Goal: Information Seeking & Learning: Learn about a topic

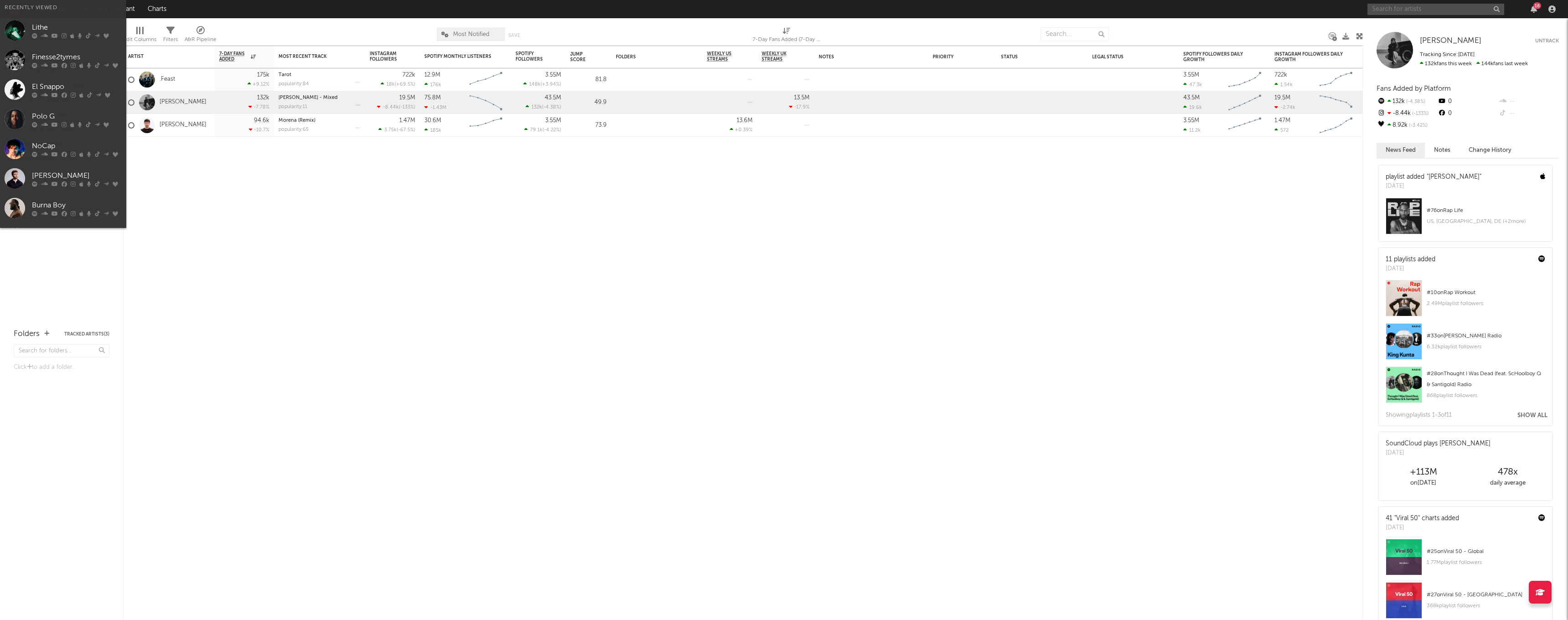
click at [1407, 13] on input "text" at bounding box center [1436, 9] width 137 height 12
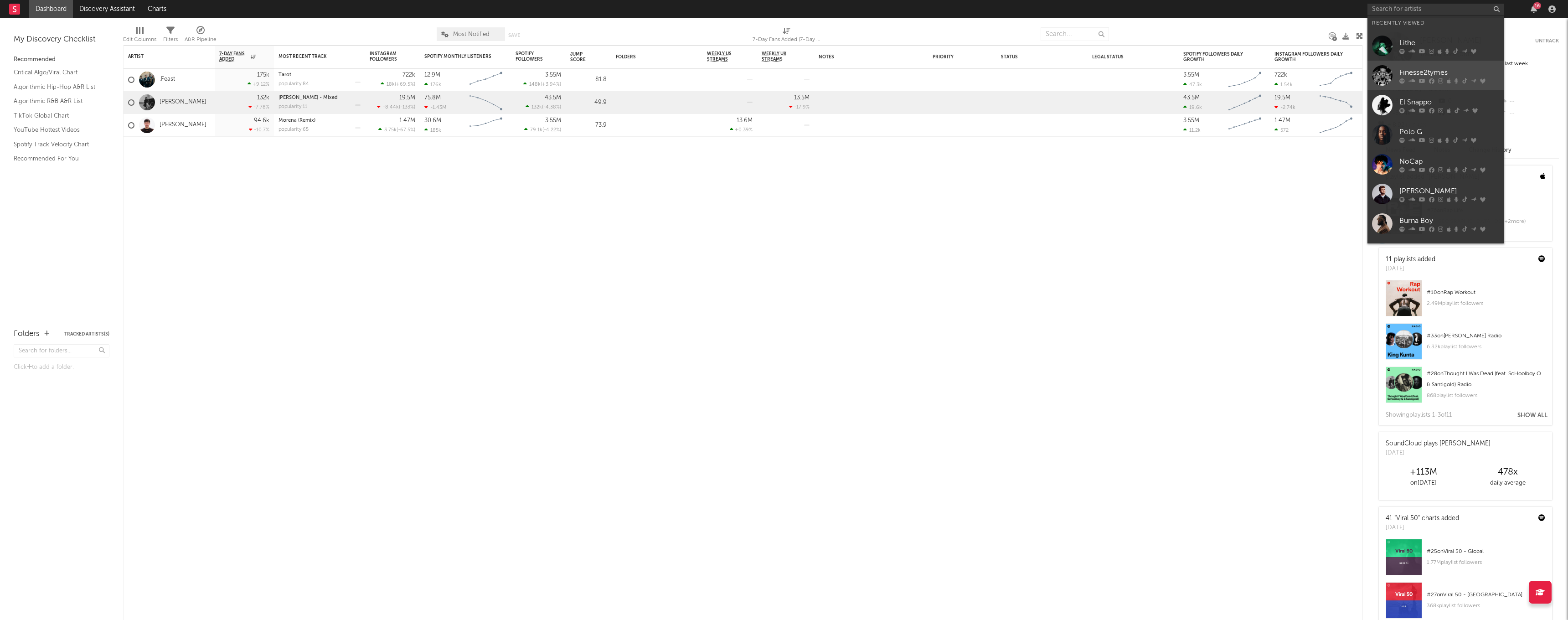
click at [1413, 71] on div "Finesse2tymes" at bounding box center [1449, 72] width 100 height 11
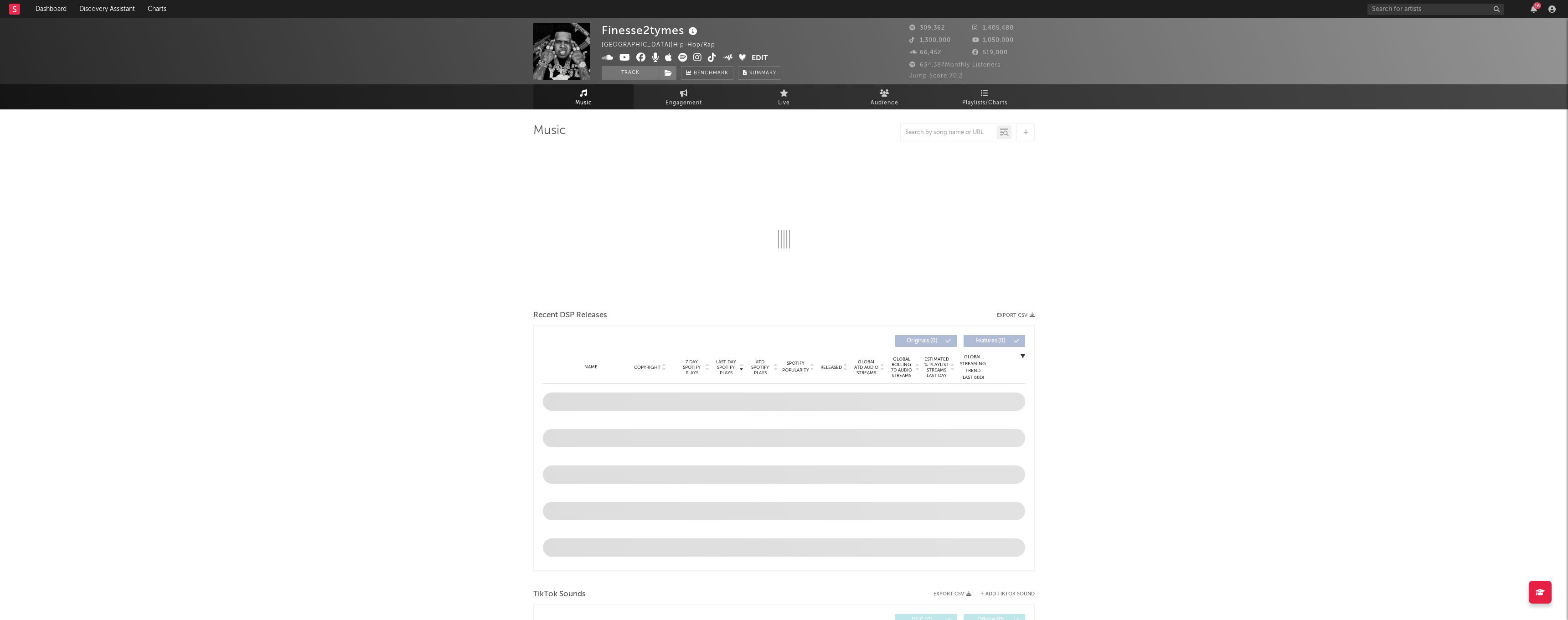
select select "6m"
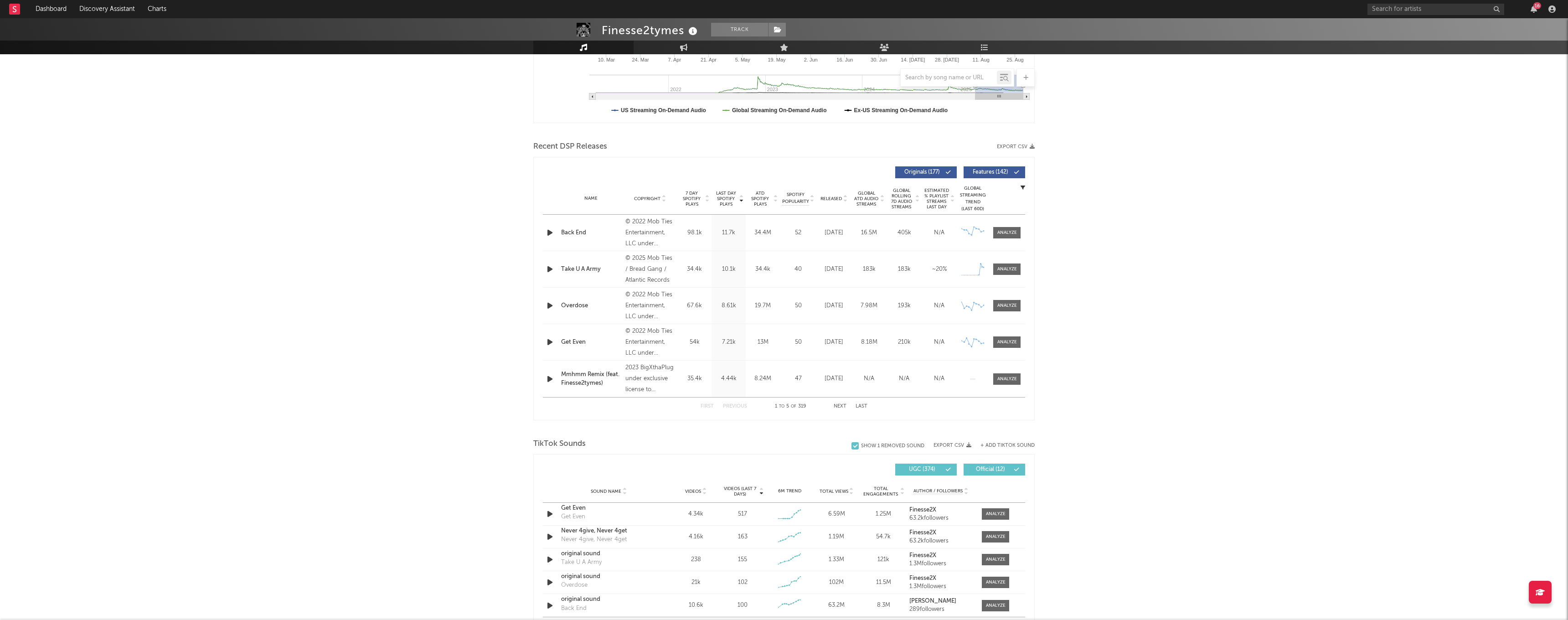
scroll to position [239, 0]
click at [1016, 269] on div at bounding box center [1007, 271] width 19 height 7
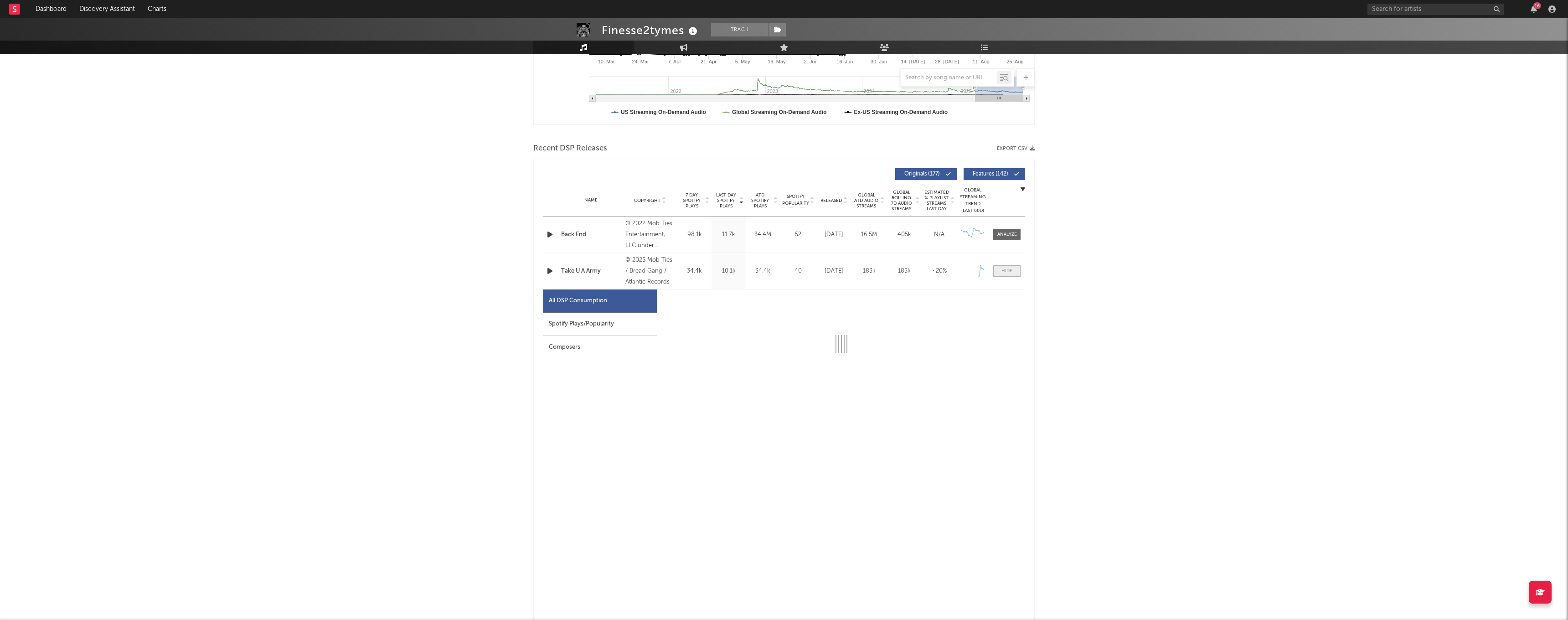
select select "1w"
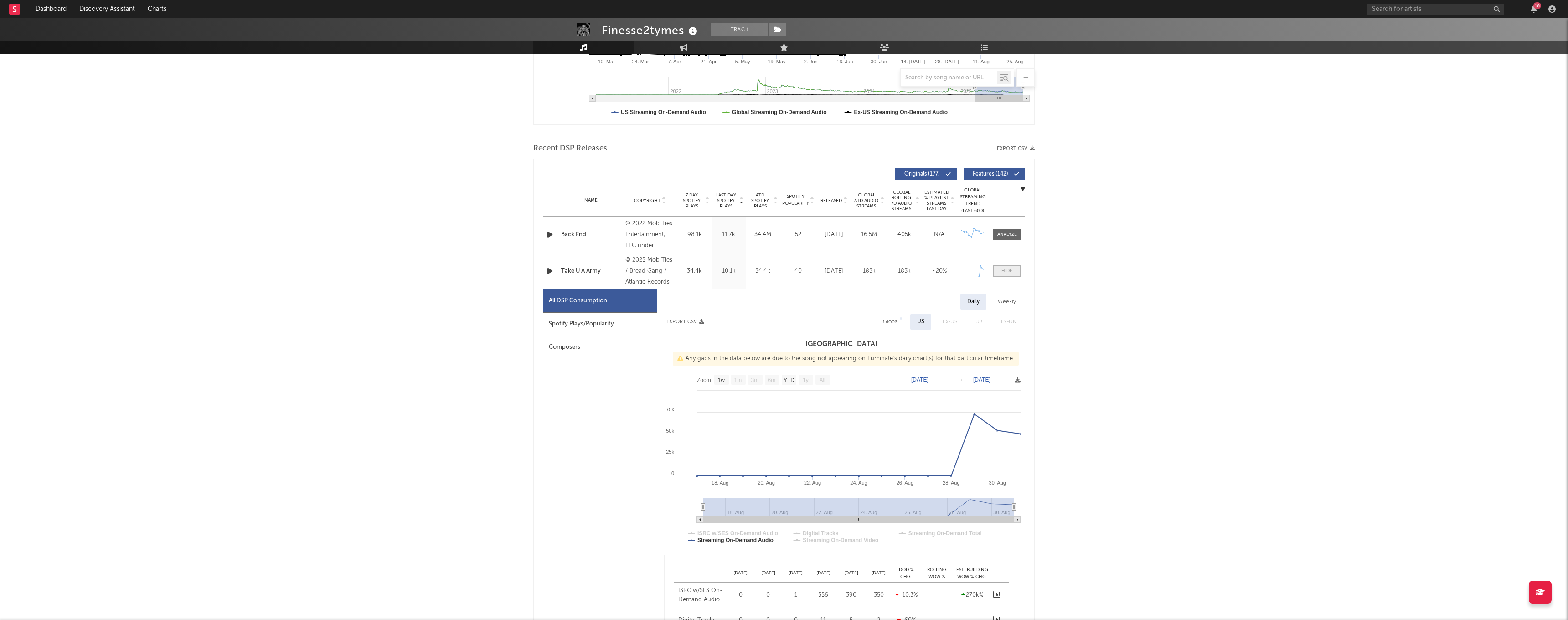
click at [1009, 269] on div at bounding box center [1007, 271] width 11 height 7
